Goal: Answer question/provide support

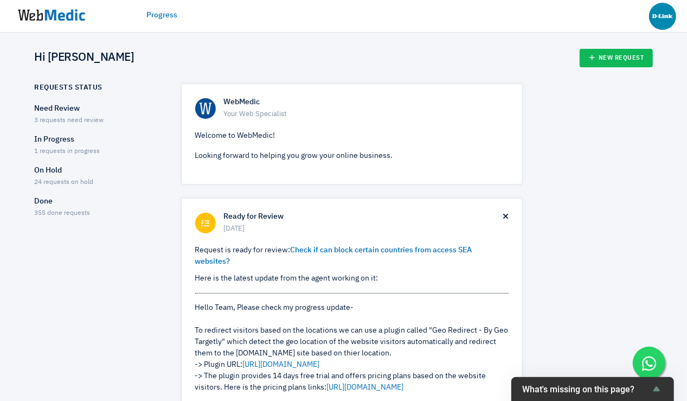
click at [63, 148] on span "1 requests in progress" at bounding box center [68, 151] width 66 height 7
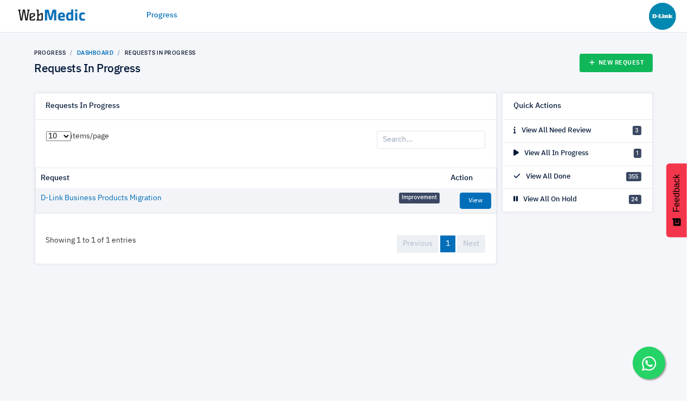
click at [95, 53] on link "Dashboard" at bounding box center [95, 52] width 37 height 7
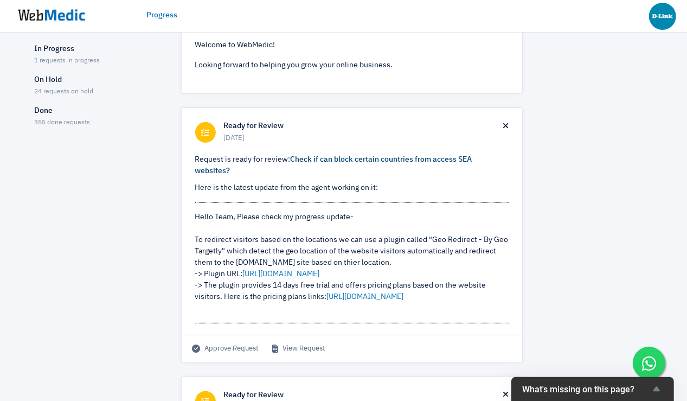
scroll to position [97, 0]
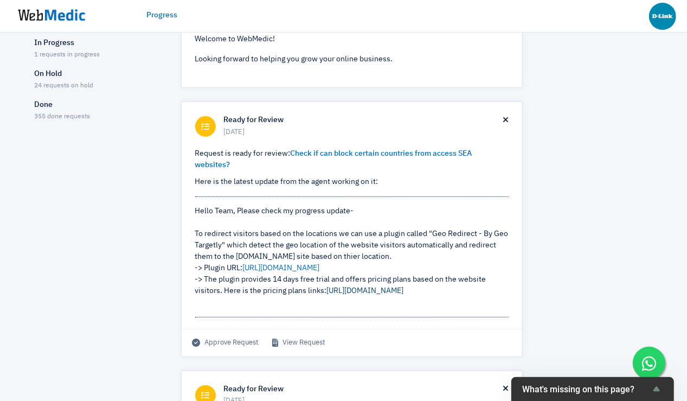
click at [358, 293] on link "[URL][DOMAIN_NAME]" at bounding box center [365, 291] width 77 height 8
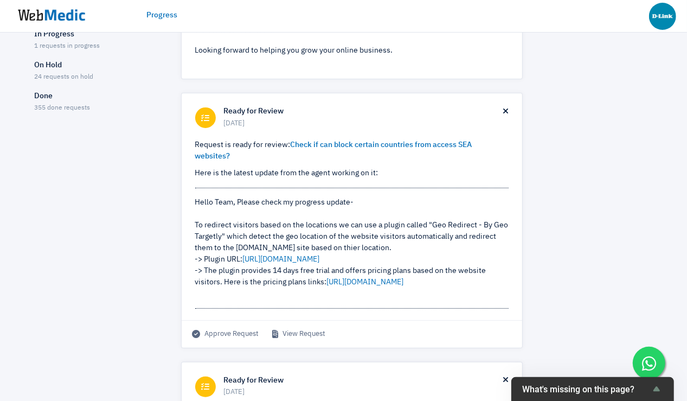
scroll to position [0, 0]
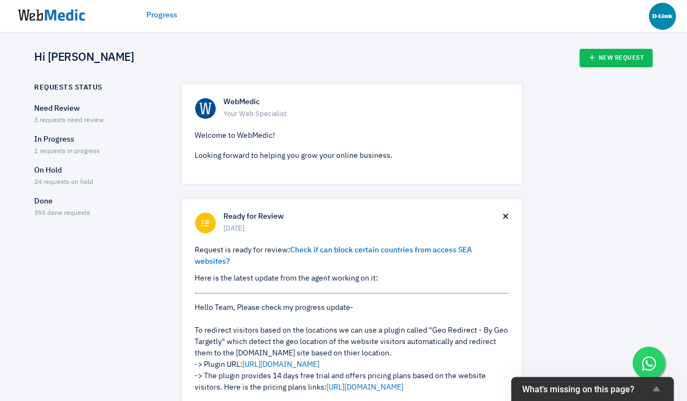
click at [67, 112] on p "Need Review" at bounding box center [98, 108] width 127 height 11
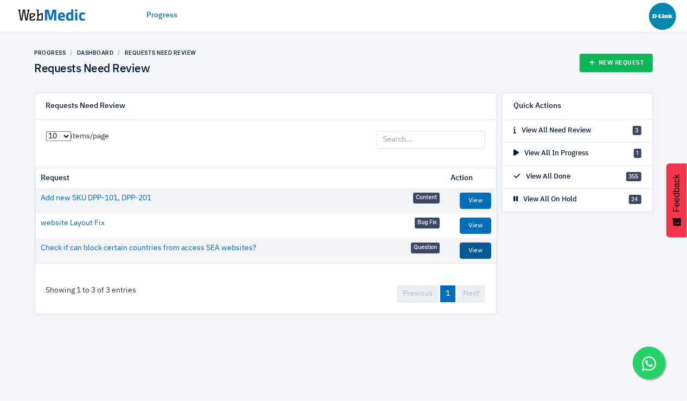
click at [478, 255] on link "View" at bounding box center [475, 250] width 31 height 16
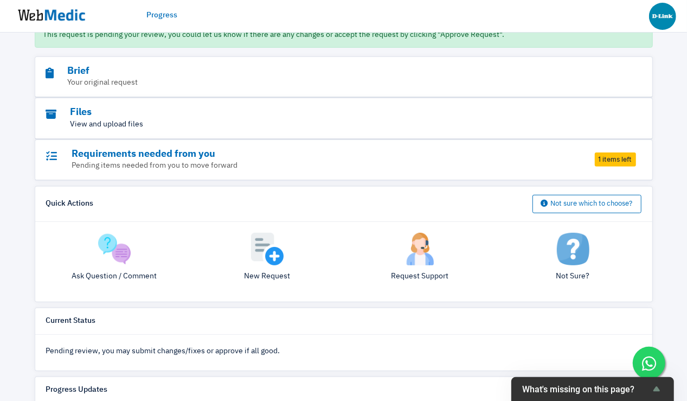
scroll to position [157, 0]
click at [113, 255] on img at bounding box center [114, 250] width 33 height 33
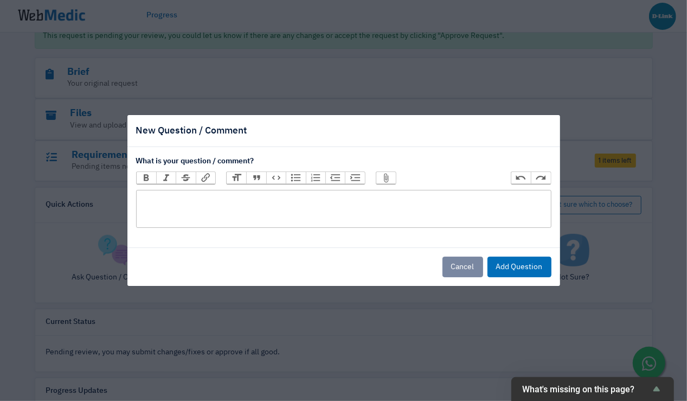
click at [210, 212] on trix-editor at bounding box center [344, 209] width 416 height 38
type trix-editor "<div>Can explore Cloudflare, if it's possible?</div>"
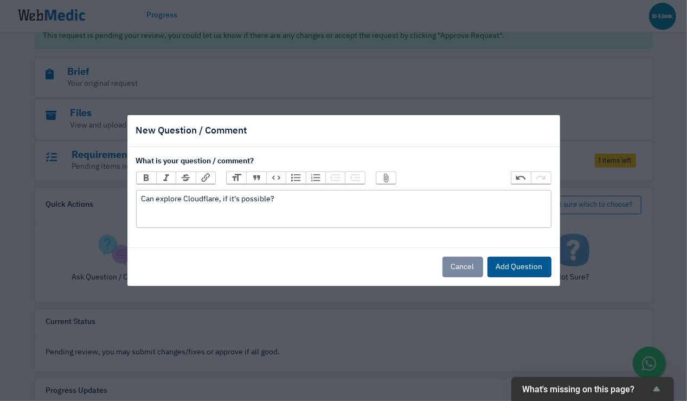
click at [518, 271] on button "Add Question" at bounding box center [520, 267] width 64 height 21
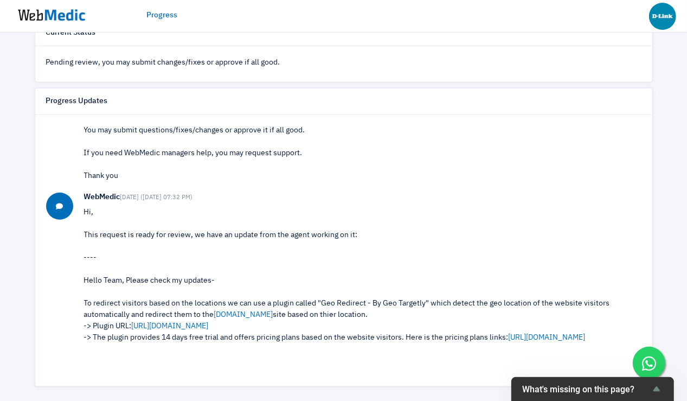
scroll to position [223, 0]
